Goal: Find specific page/section: Find specific page/section

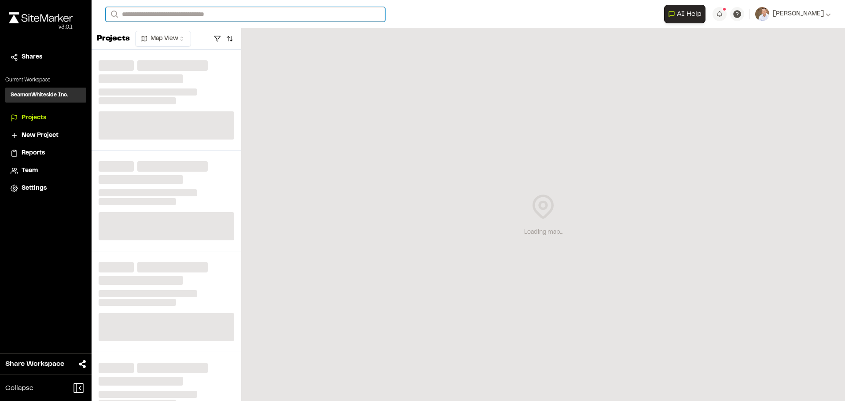
click at [165, 15] on input "Search" at bounding box center [246, 14] width 280 height 15
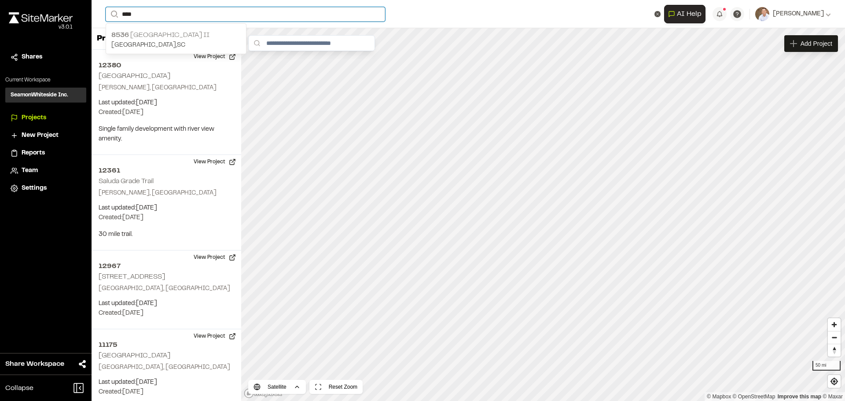
type input "****"
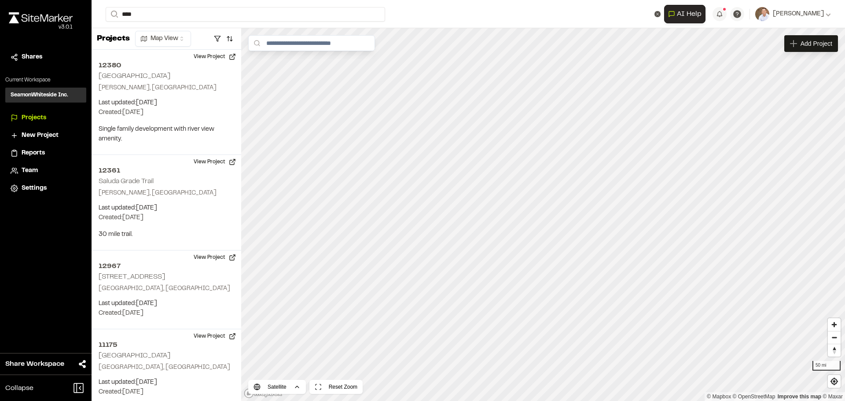
click at [168, 36] on p "[STREET_ADDRESS]" at bounding box center [175, 35] width 129 height 11
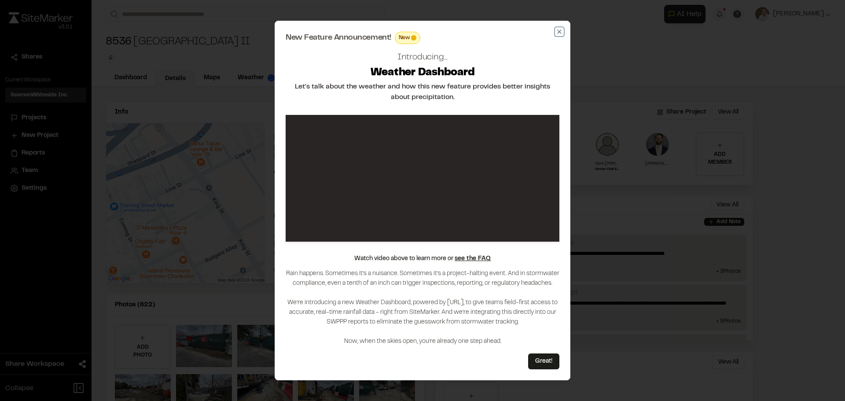
click at [558, 29] on icon "button" at bounding box center [559, 31] width 4 height 4
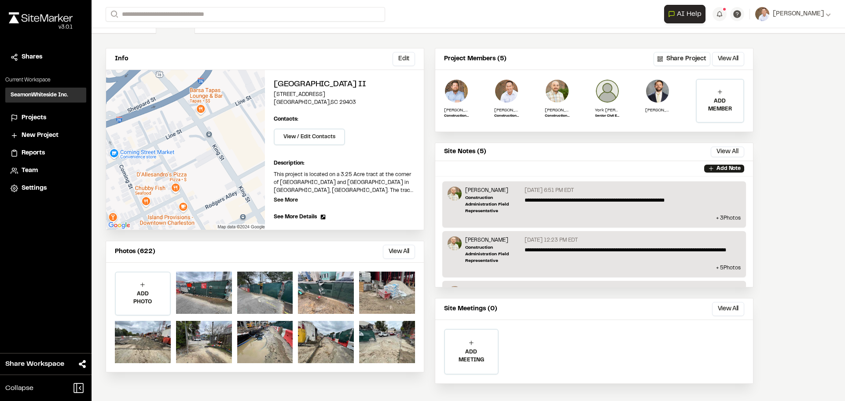
scroll to position [61, 0]
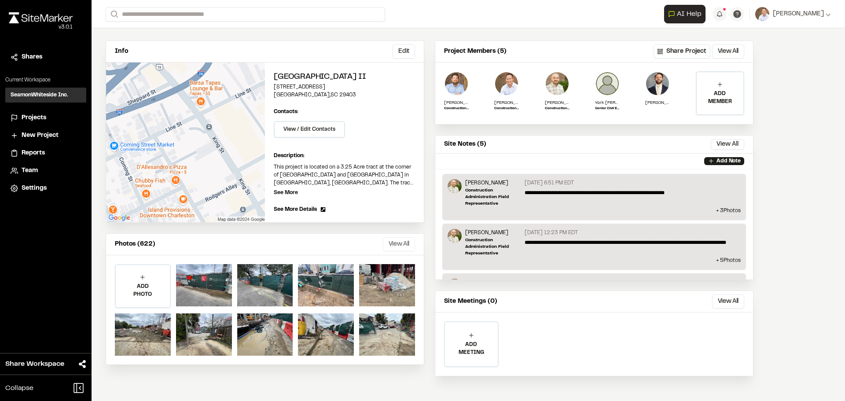
click at [398, 243] on button "View All" at bounding box center [399, 244] width 32 height 14
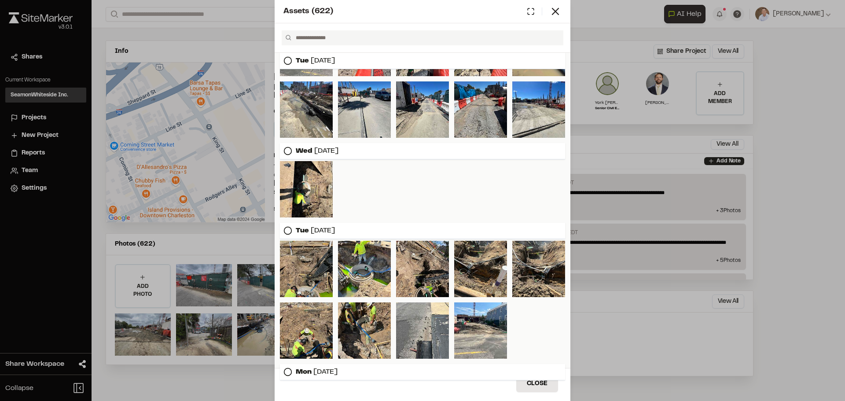
scroll to position [417, 0]
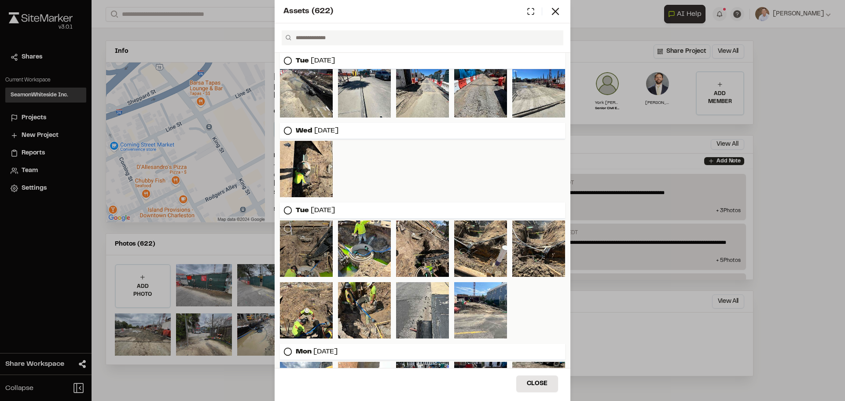
click at [315, 245] on div at bounding box center [306, 249] width 53 height 56
